Goal: Task Accomplishment & Management: Manage account settings

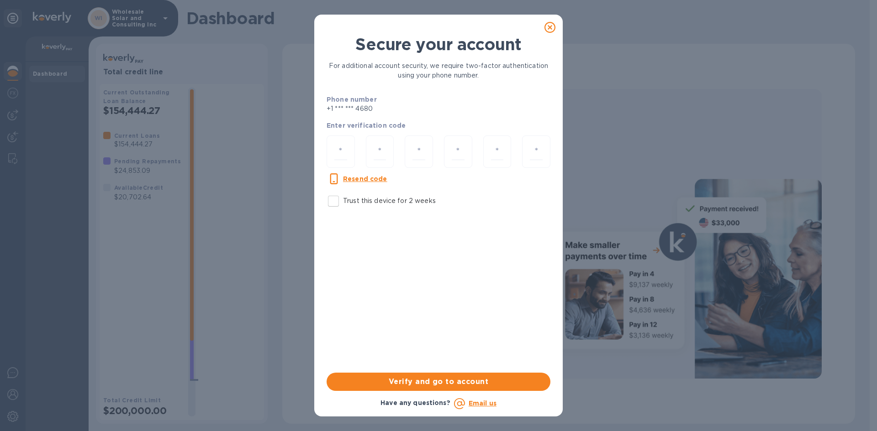
click at [546, 28] on icon at bounding box center [549, 27] width 11 height 11
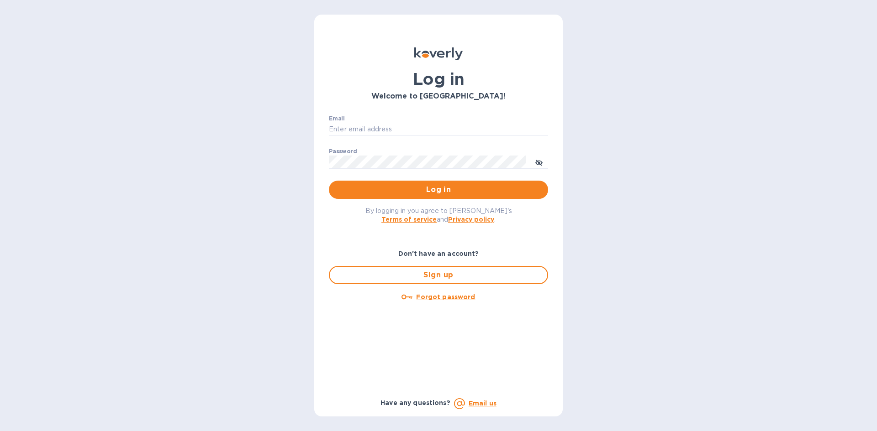
type input "[PERSON_NAME][EMAIL_ADDRESS][DOMAIN_NAME]"
click at [417, 123] on input "[PERSON_NAME][EMAIL_ADDRESS][DOMAIN_NAME]" at bounding box center [438, 130] width 219 height 14
click at [411, 182] on button "Log in" at bounding box center [438, 190] width 219 height 18
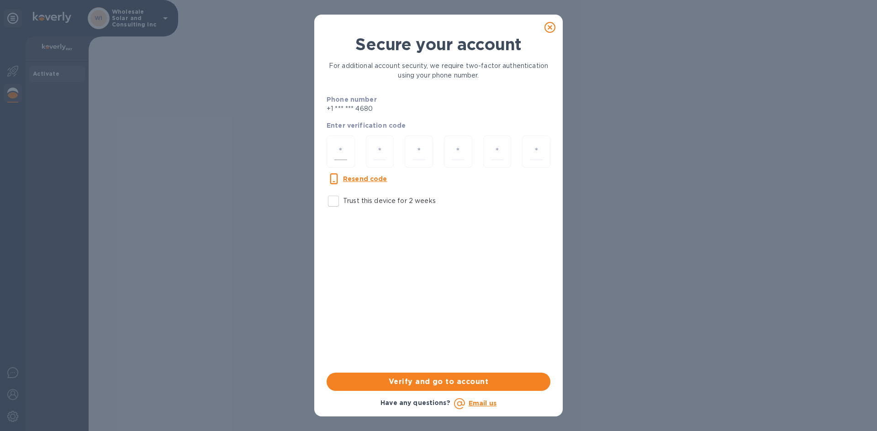
click at [343, 145] on input "number" at bounding box center [340, 151] width 13 height 17
type input "2"
type input "4"
type input "2"
type input "1"
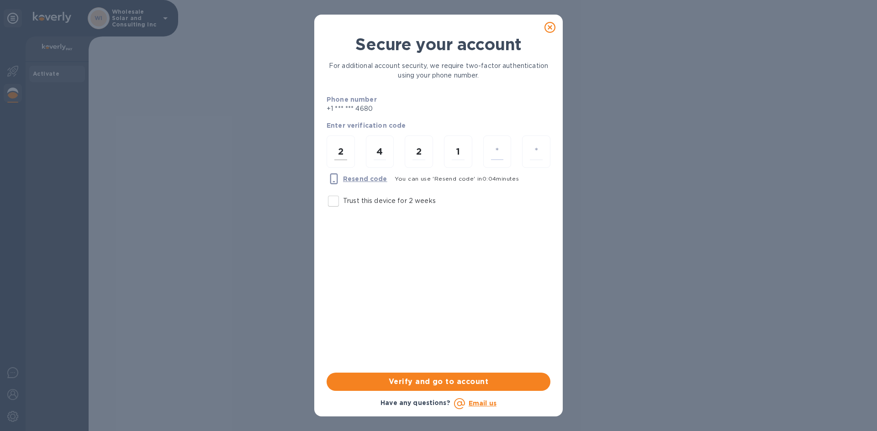
type input "0"
type input "2"
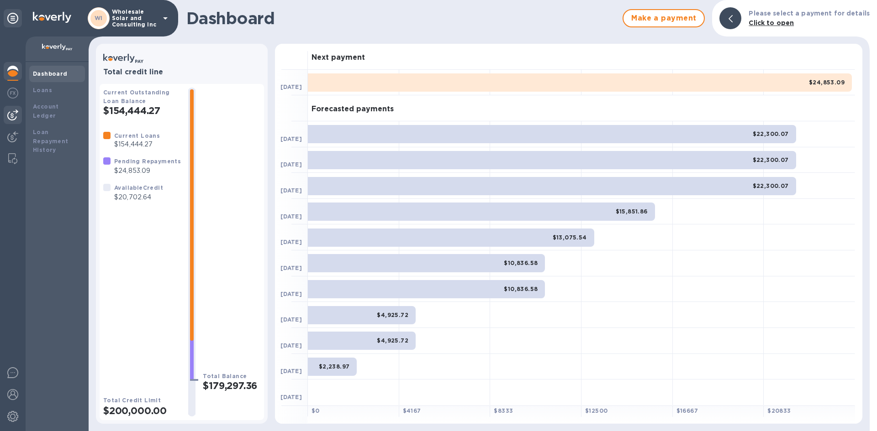
click at [5, 116] on div at bounding box center [13, 115] width 18 height 18
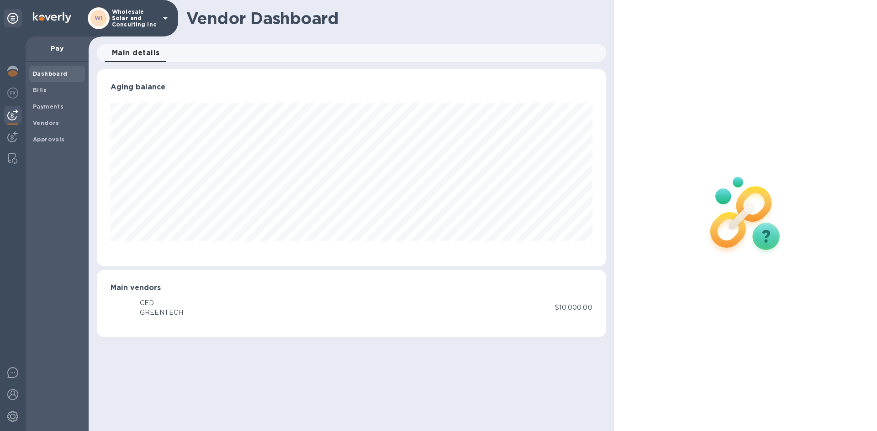
scroll to position [197, 509]
click at [44, 89] on b "Bills" at bounding box center [40, 90] width 14 height 7
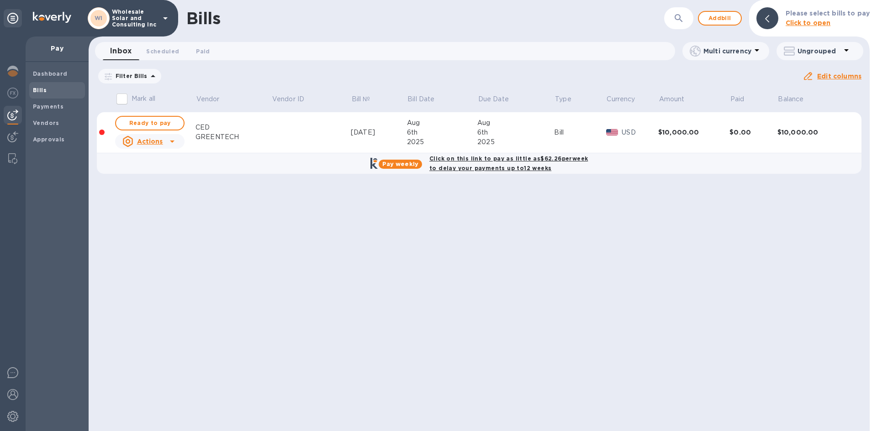
click at [221, 138] on div "GREENTECH" at bounding box center [233, 137] width 76 height 10
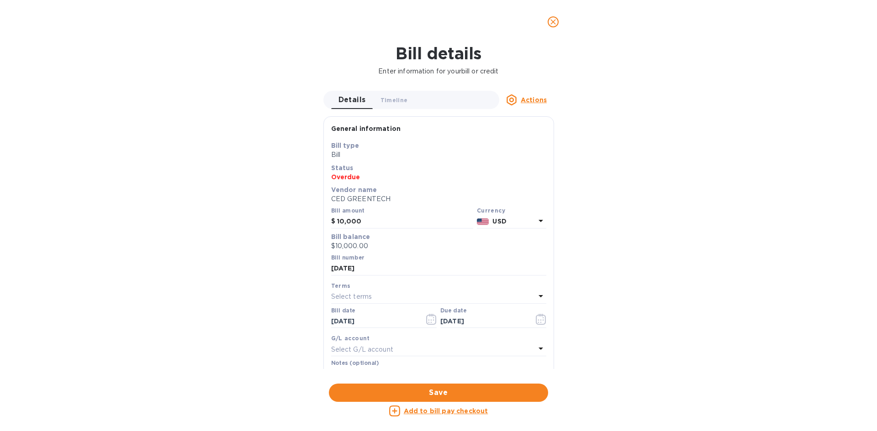
click at [363, 195] on p "CED GREENTECH" at bounding box center [438, 200] width 215 height 10
click at [365, 198] on p "CED GREENTECH" at bounding box center [438, 200] width 215 height 10
click at [543, 101] on u "Actions" at bounding box center [534, 99] width 26 height 7
click at [543, 101] on div at bounding box center [438, 215] width 877 height 431
click at [553, 23] on icon "close" at bounding box center [552, 21] width 9 height 9
